Goal: Task Accomplishment & Management: Use online tool/utility

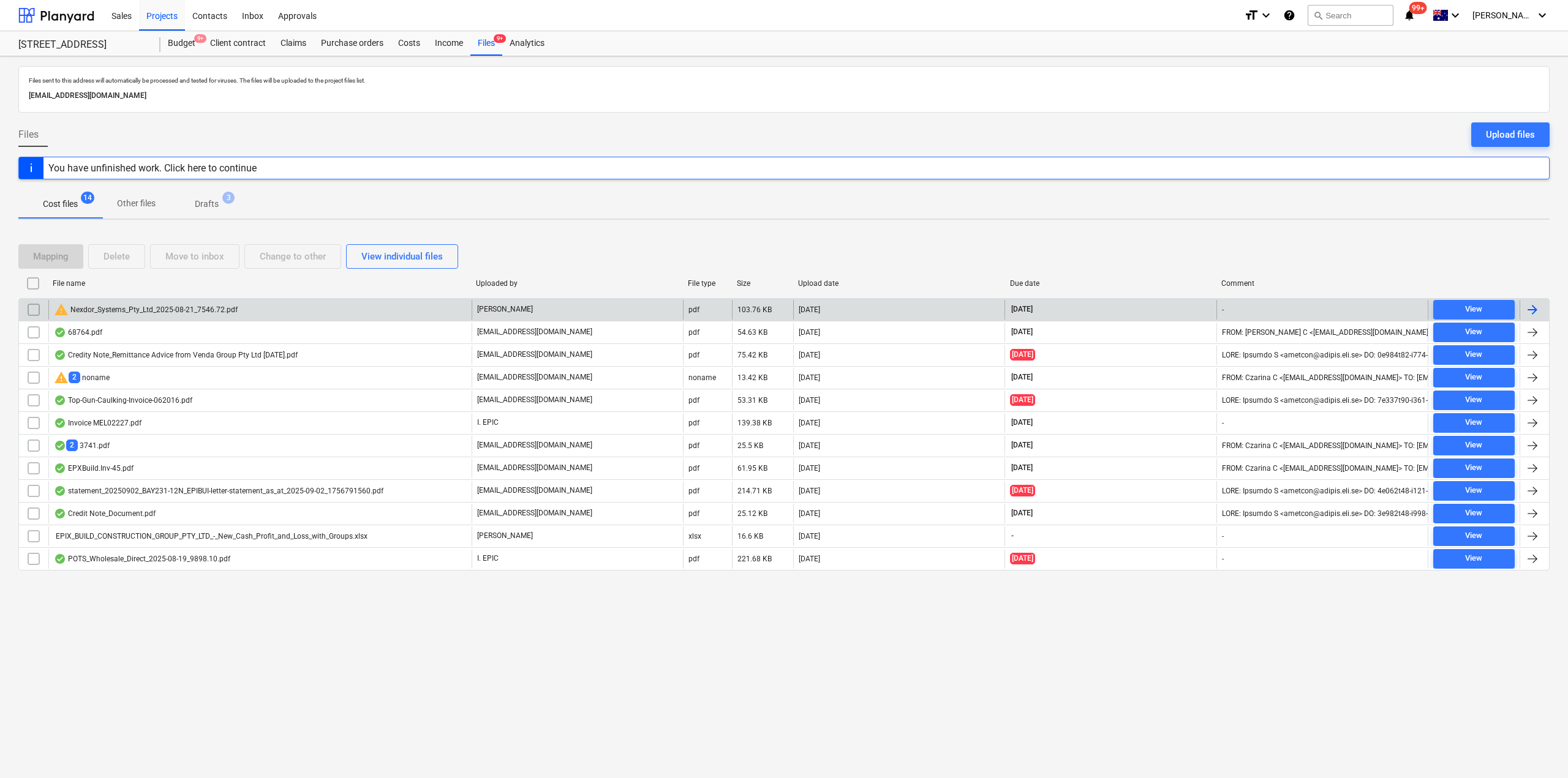
click at [218, 311] on div "warning Nexdor_Systems_Pty_Ltd_2025-08-21_7546.72.pdf" at bounding box center [146, 310] width 184 height 14
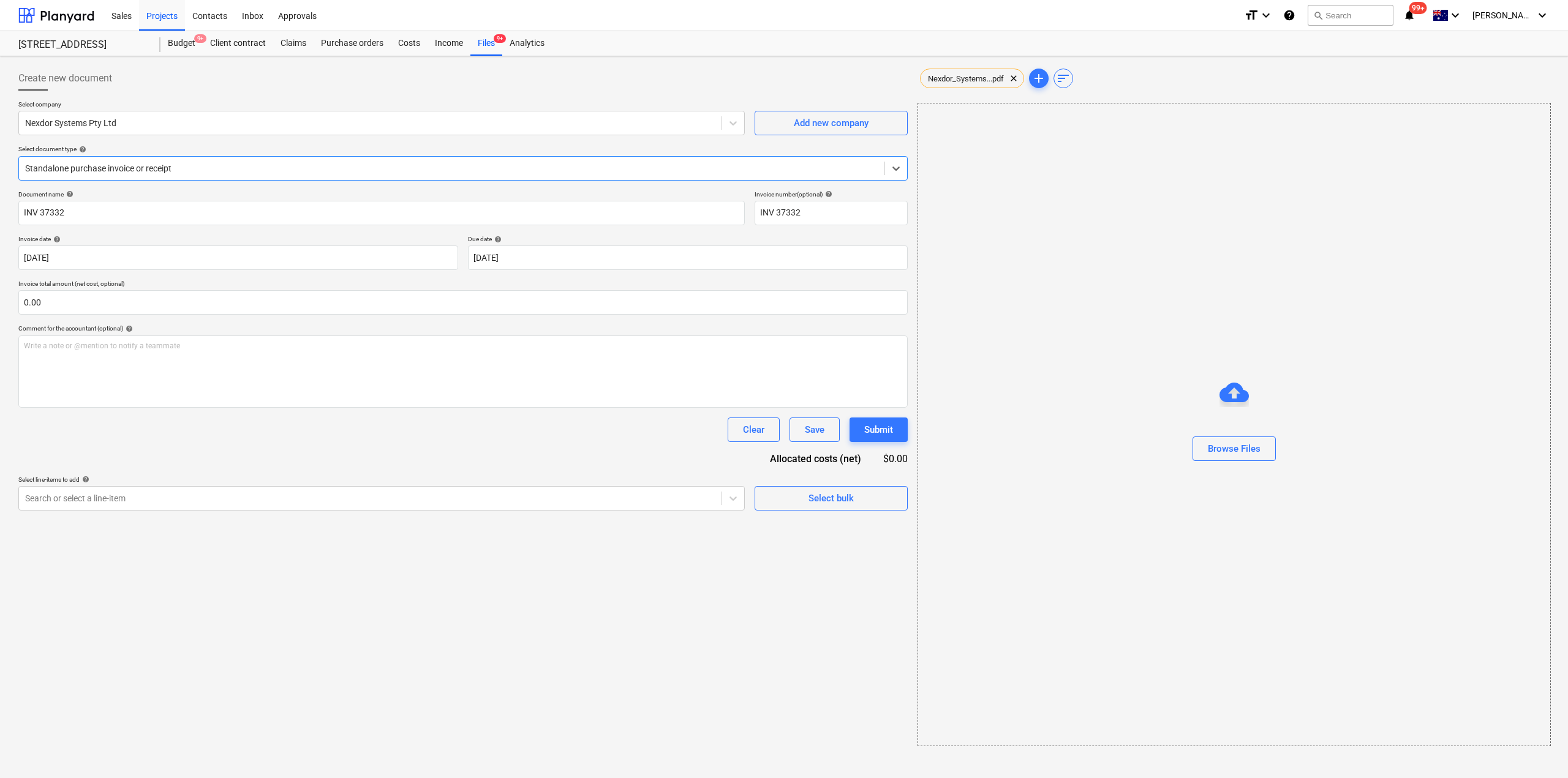
type input "INV 37332"
type input "21 Aug 2025"
type input "30 Sep 2025"
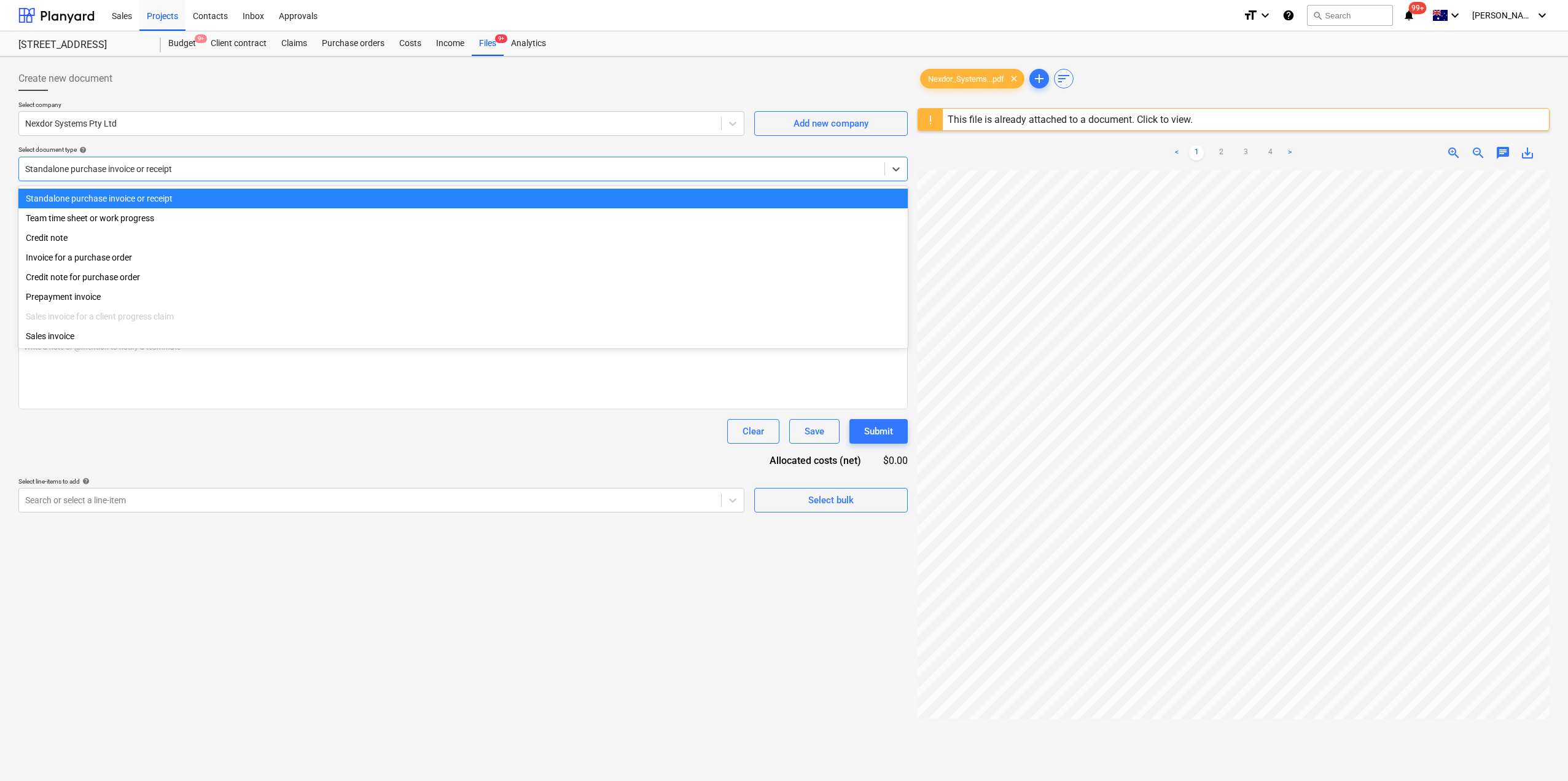
click at [232, 163] on div at bounding box center [452, 169] width 854 height 12
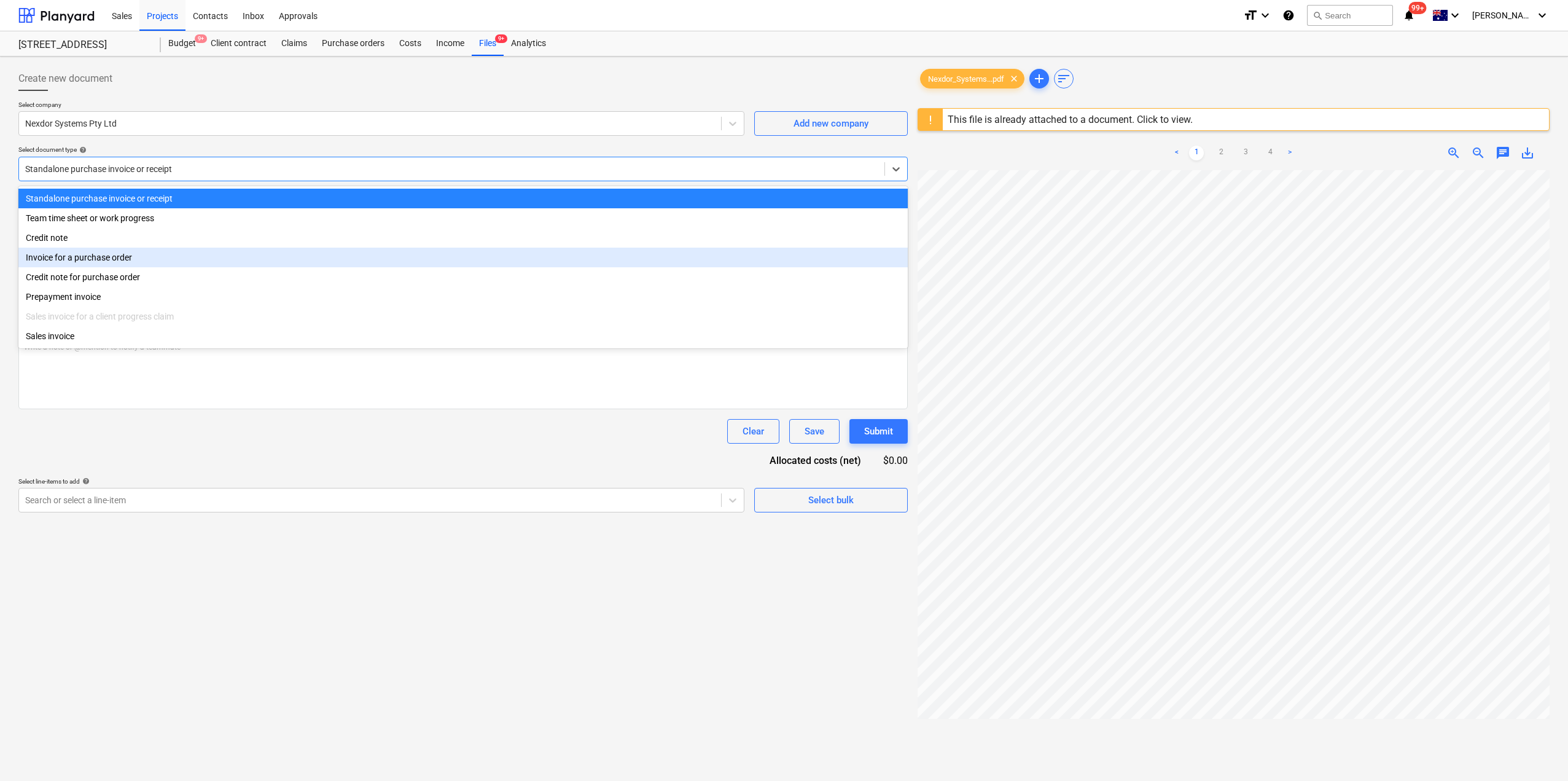
click at [172, 257] on div "Invoice for a purchase order" at bounding box center [463, 257] width 889 height 20
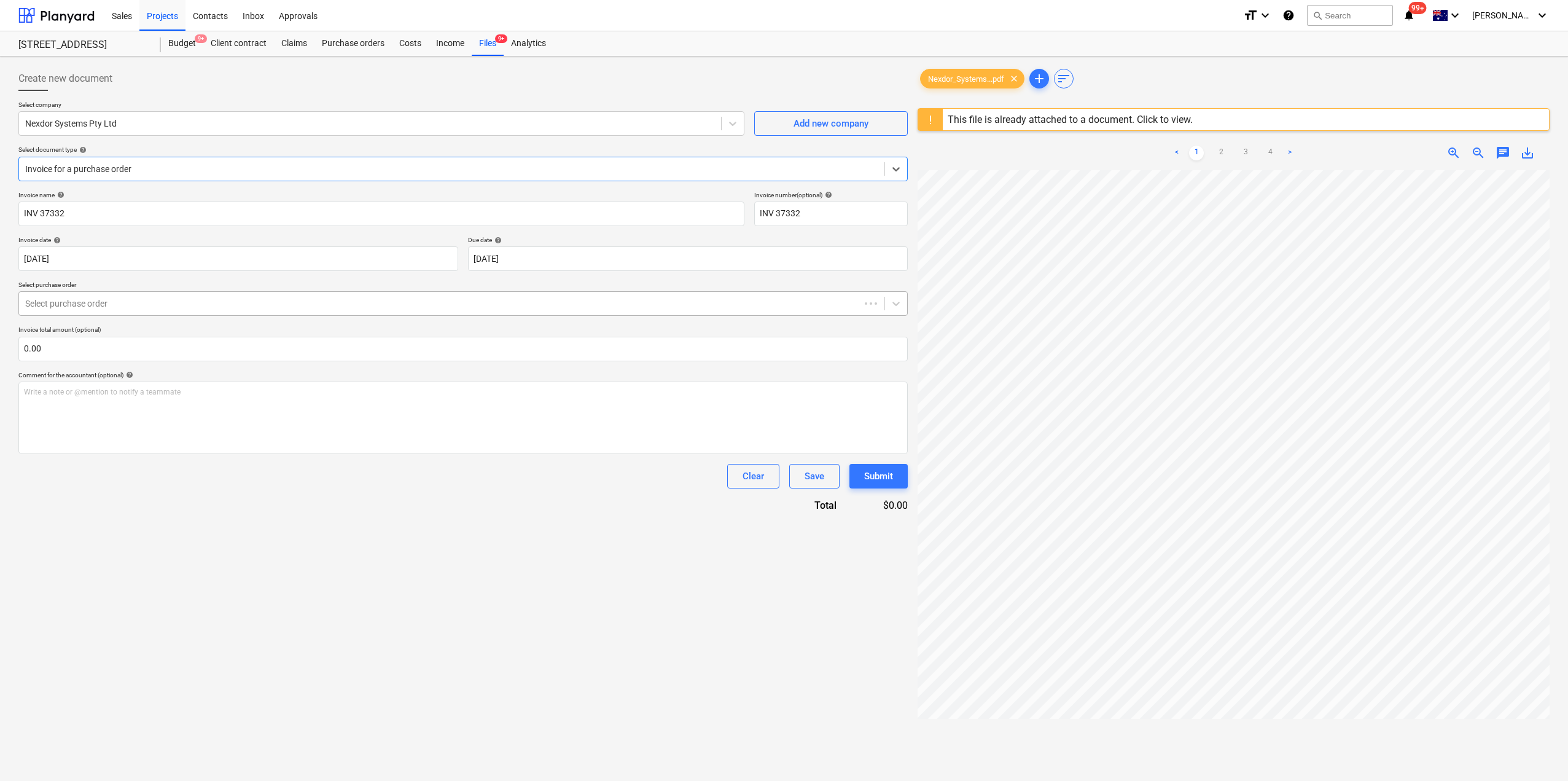
click at [197, 305] on div at bounding box center [440, 303] width 829 height 12
click at [865, 474] on div "Create new document Select company Nexdor Systems Pty Ltd Add new company Selec…" at bounding box center [784, 491] width 1541 height 860
click at [953, 126] on div "This file is already attached to a document. Click to view." at bounding box center [1070, 119] width 255 height 21
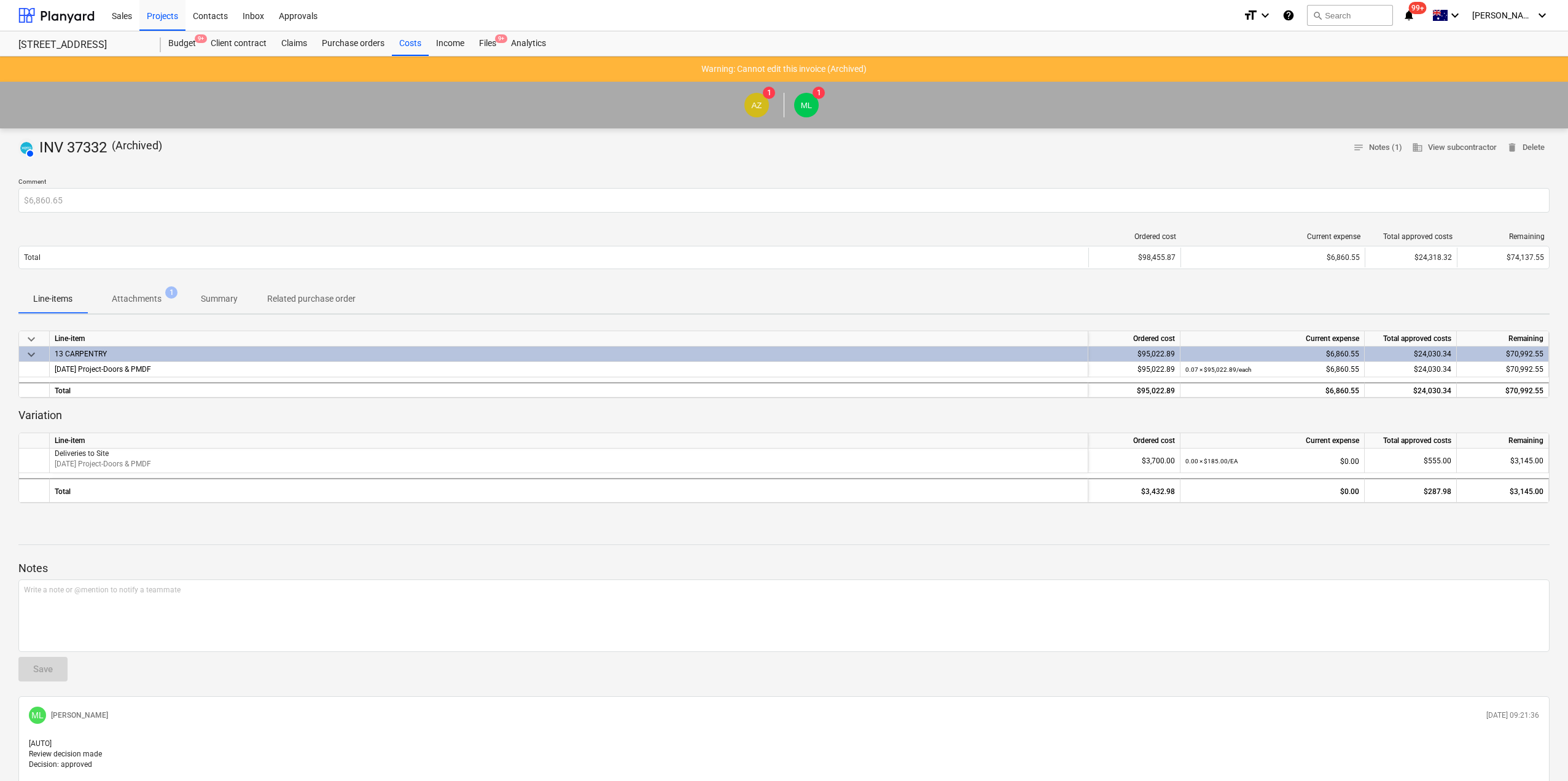
drag, startPoint x: 479, startPoint y: 42, endPoint x: 408, endPoint y: 8, distance: 78.7
click at [479, 42] on div "Files 9+" at bounding box center [488, 43] width 32 height 25
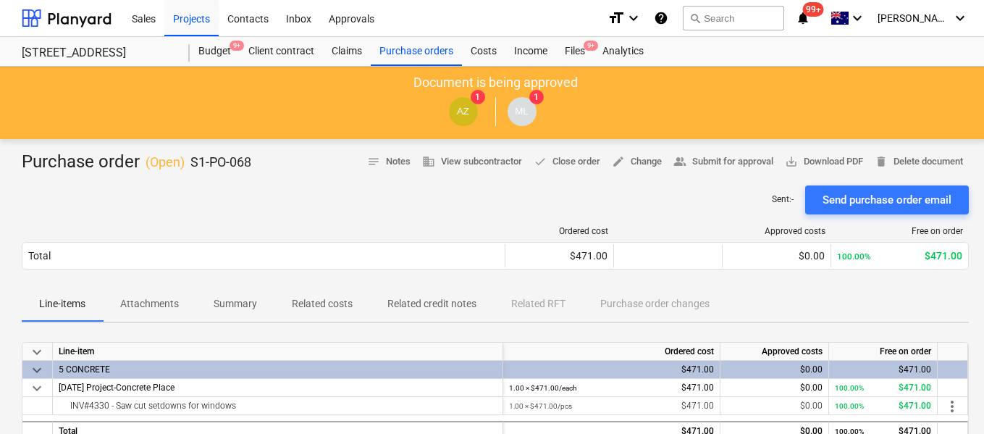
scroll to position [17, 0]
